Goal: Check status: Check status

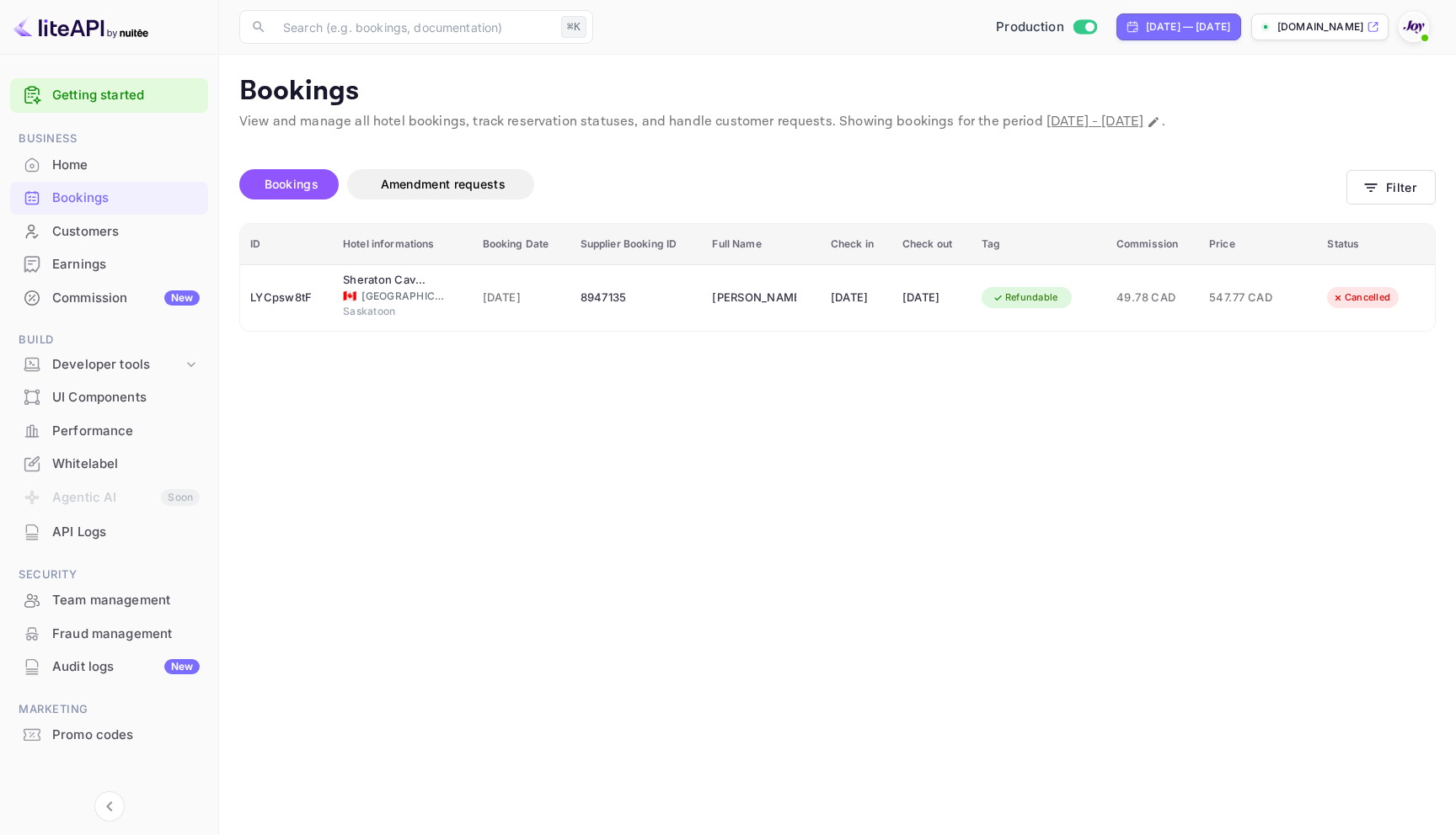
click at [74, 203] on div "Bookings" at bounding box center [126, 198] width 148 height 19
click at [1393, 194] on button "Filter" at bounding box center [1390, 188] width 89 height 35
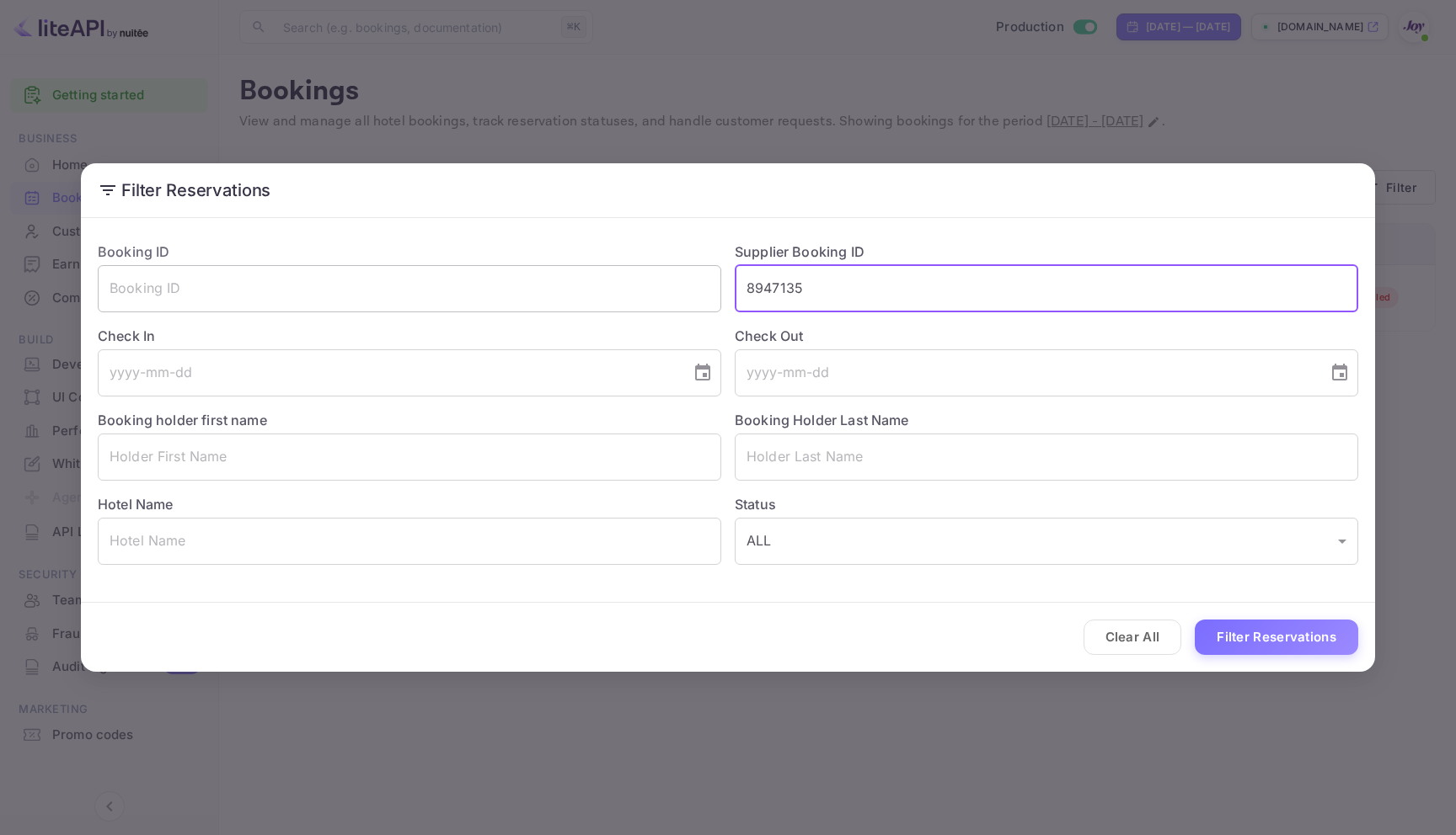
drag, startPoint x: 850, startPoint y: 298, endPoint x: 646, endPoint y: 282, distance: 204.6
click at [646, 282] on div "Booking ID ​ Supplier Booking ID 8947135 ​ Check In ​ Check Out ​ Booking holde…" at bounding box center [721, 397] width 1274 height 337
paste input "8772904"
type input "8772904"
click at [1338, 630] on button "Filter Reservations" at bounding box center [1276, 638] width 163 height 36
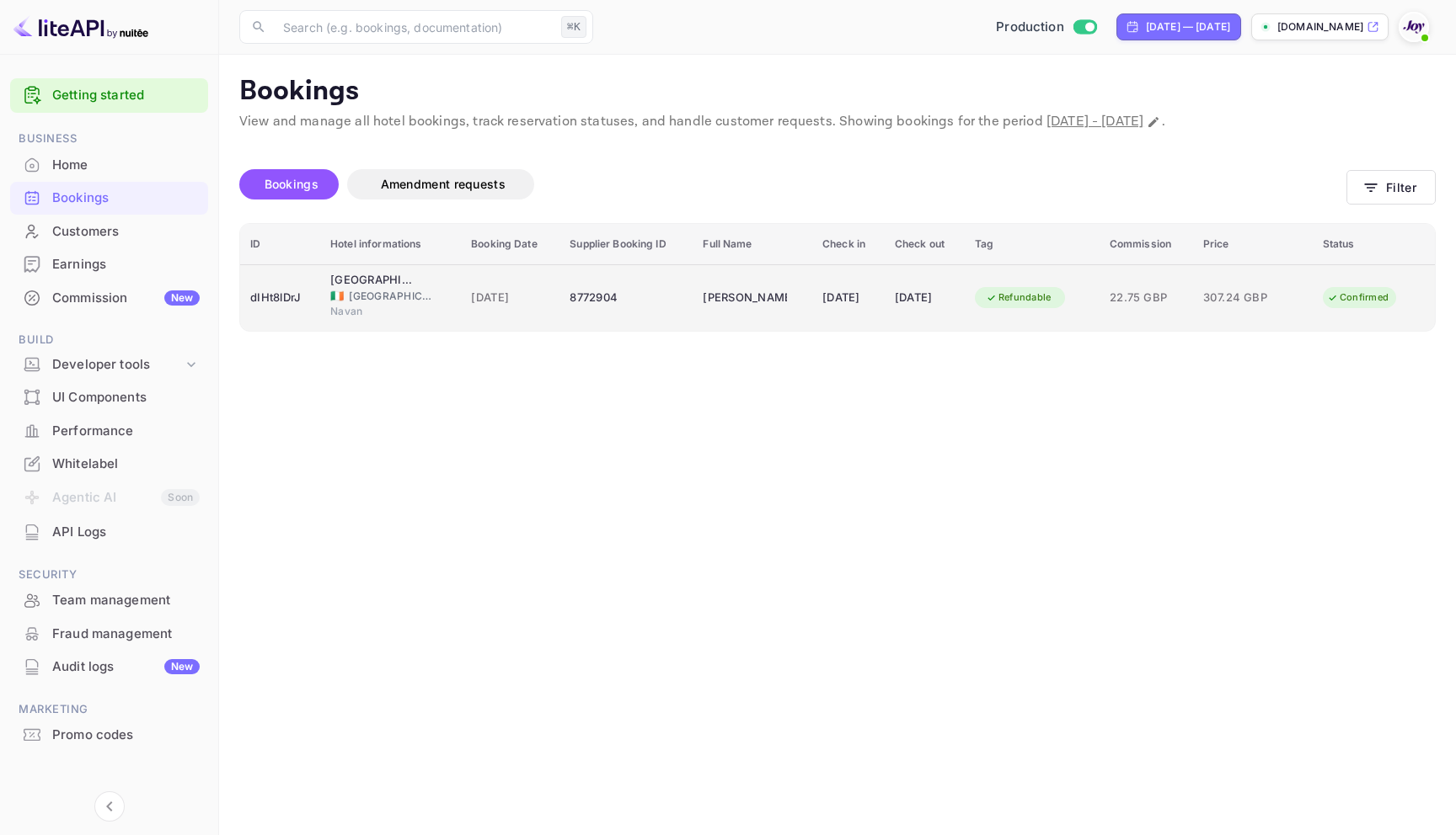
click at [641, 312] on td "8772904" at bounding box center [626, 298] width 133 height 66
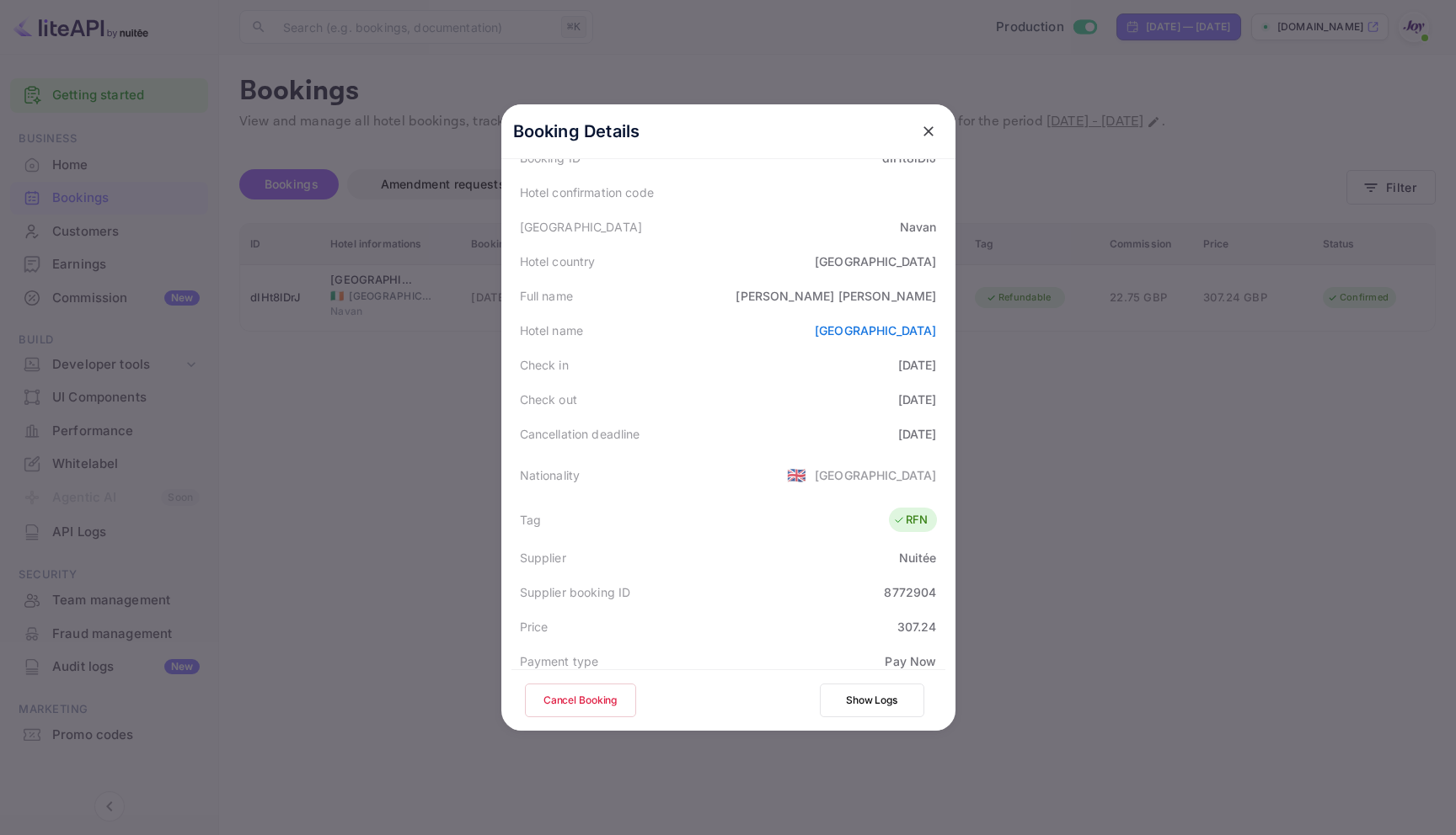
scroll to position [409, 0]
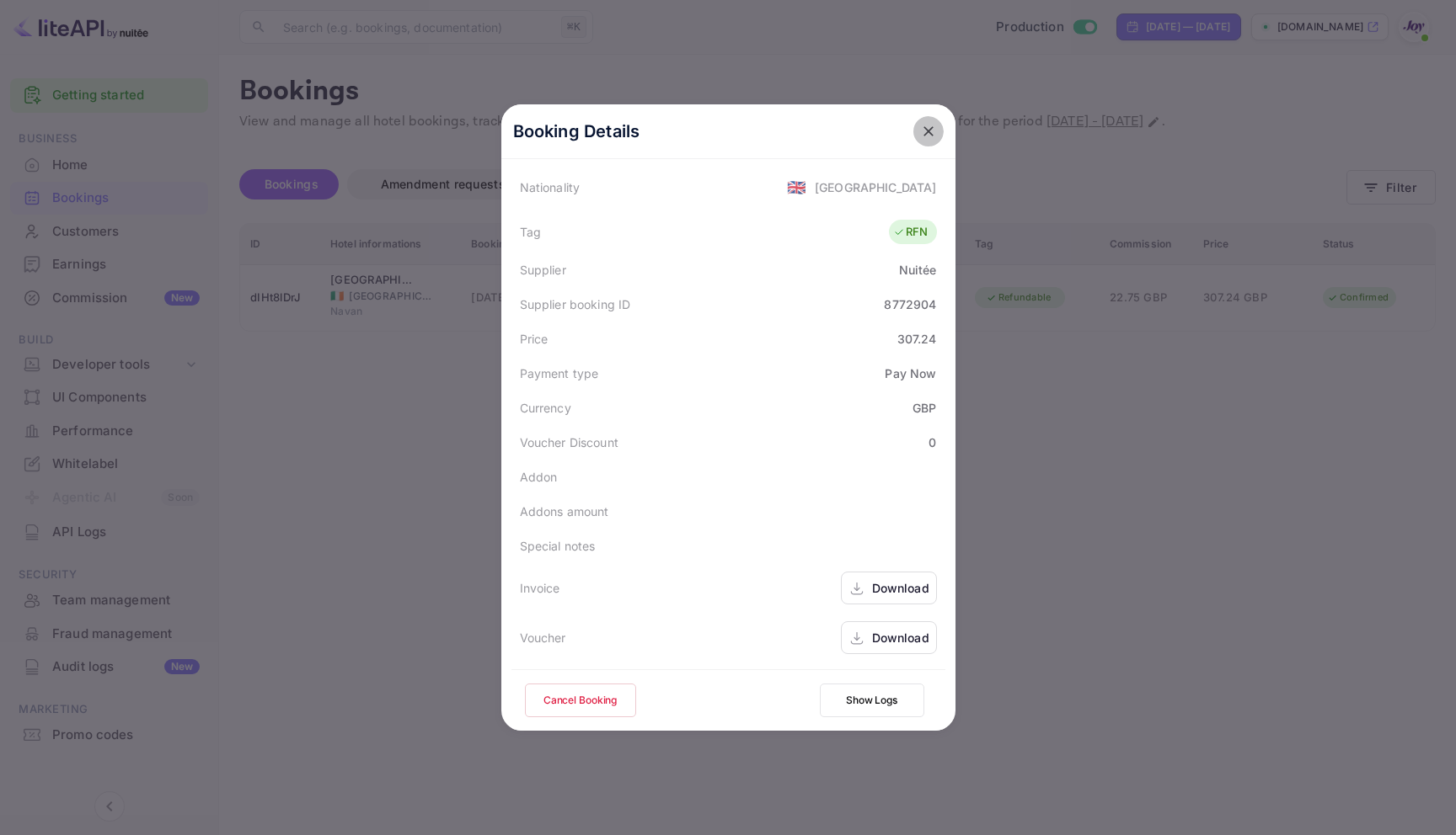
click at [924, 127] on icon "close" at bounding box center [929, 132] width 10 height 10
